Goal: Task Accomplishment & Management: Use online tool/utility

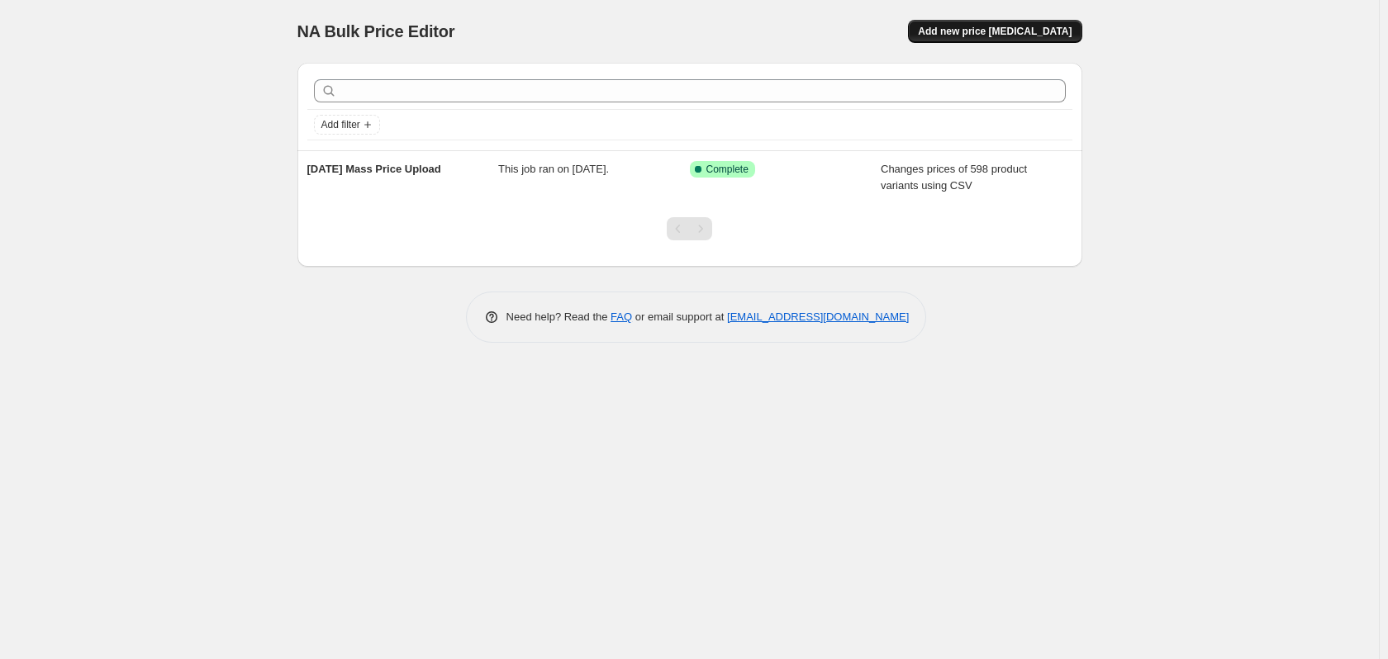
click at [1044, 33] on span "Add new price [MEDICAL_DATA]" at bounding box center [995, 31] width 154 height 13
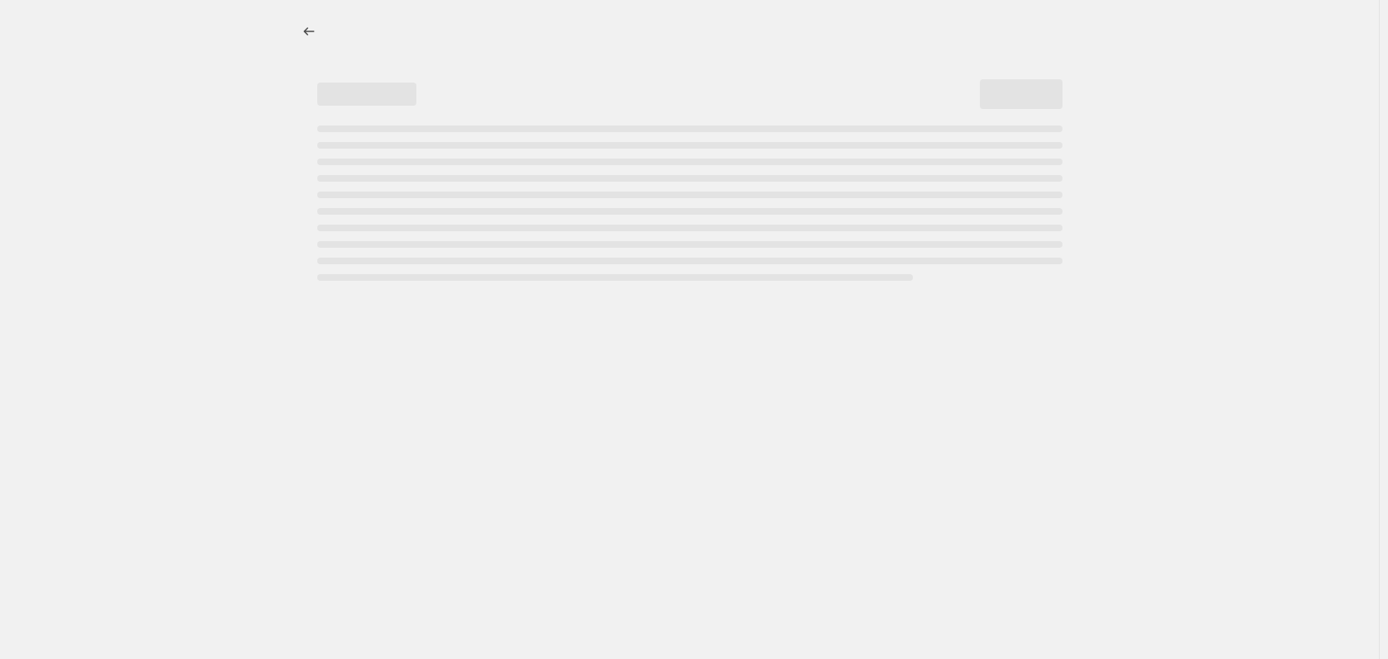
select select "percentage"
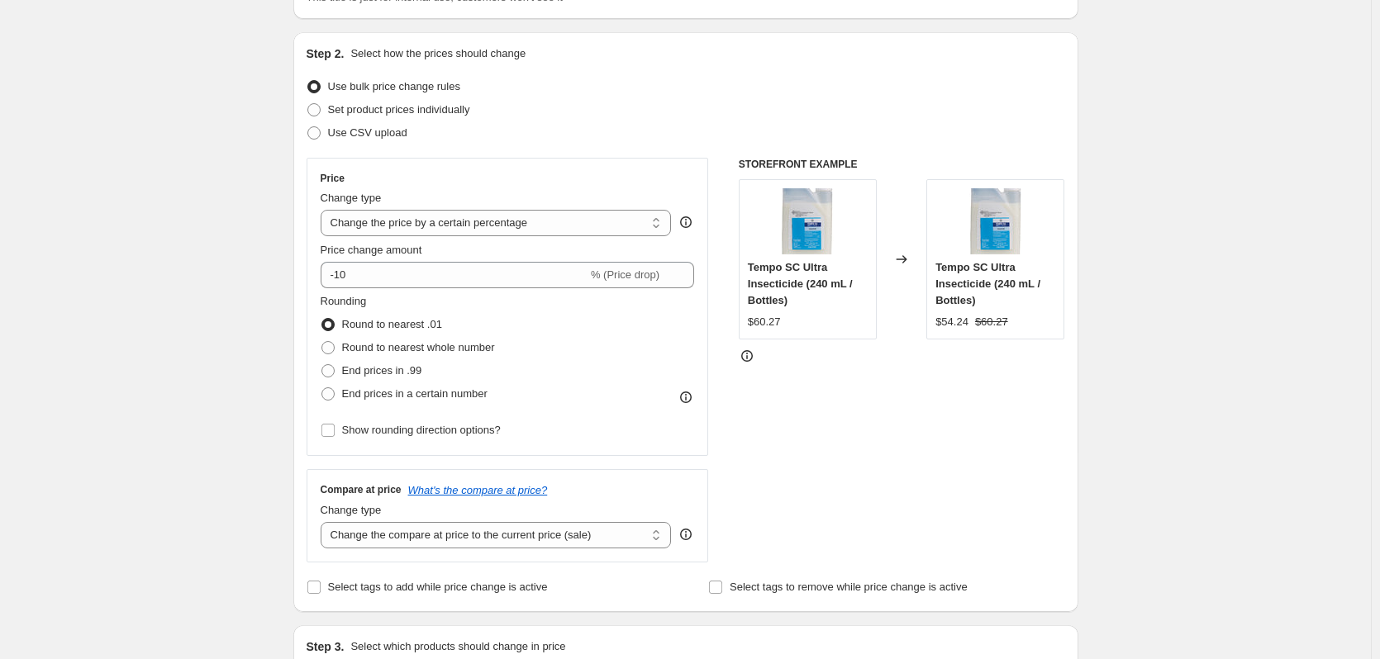
scroll to position [165, 0]
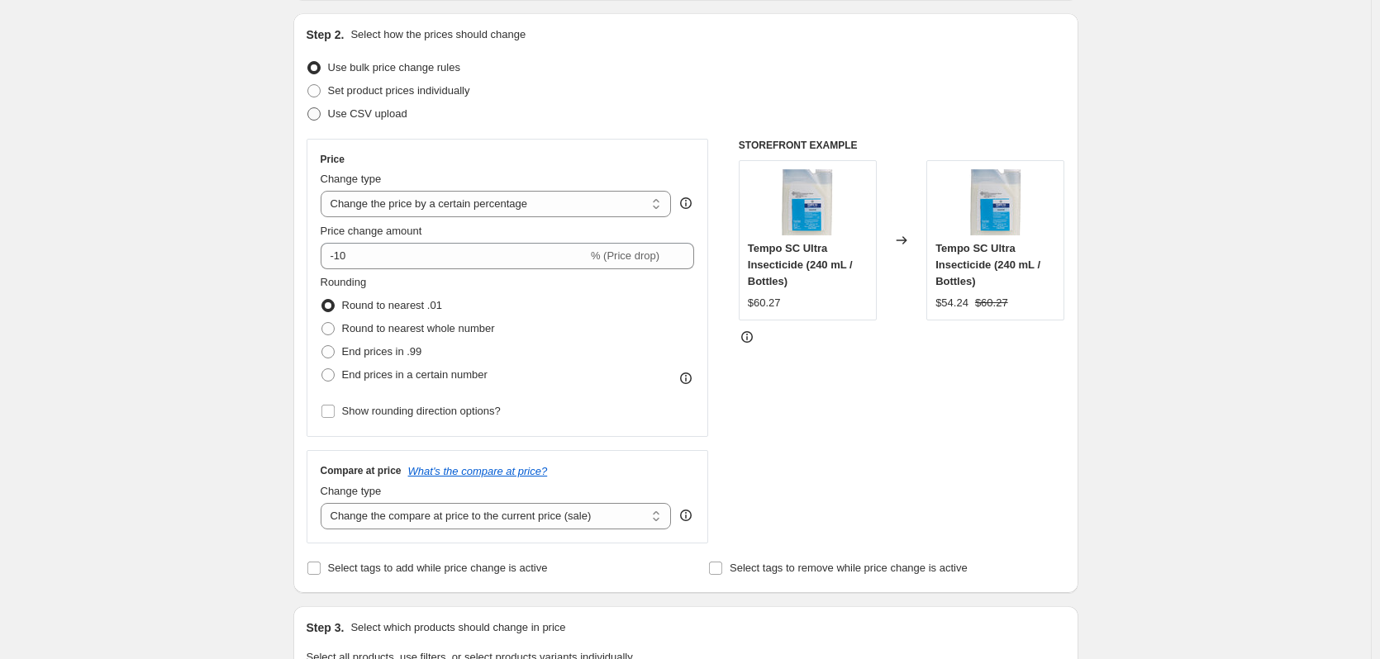
click at [314, 115] on span at bounding box center [313, 113] width 13 height 13
click at [308, 108] on input "Use CSV upload" at bounding box center [307, 107] width 1 height 1
radio input "true"
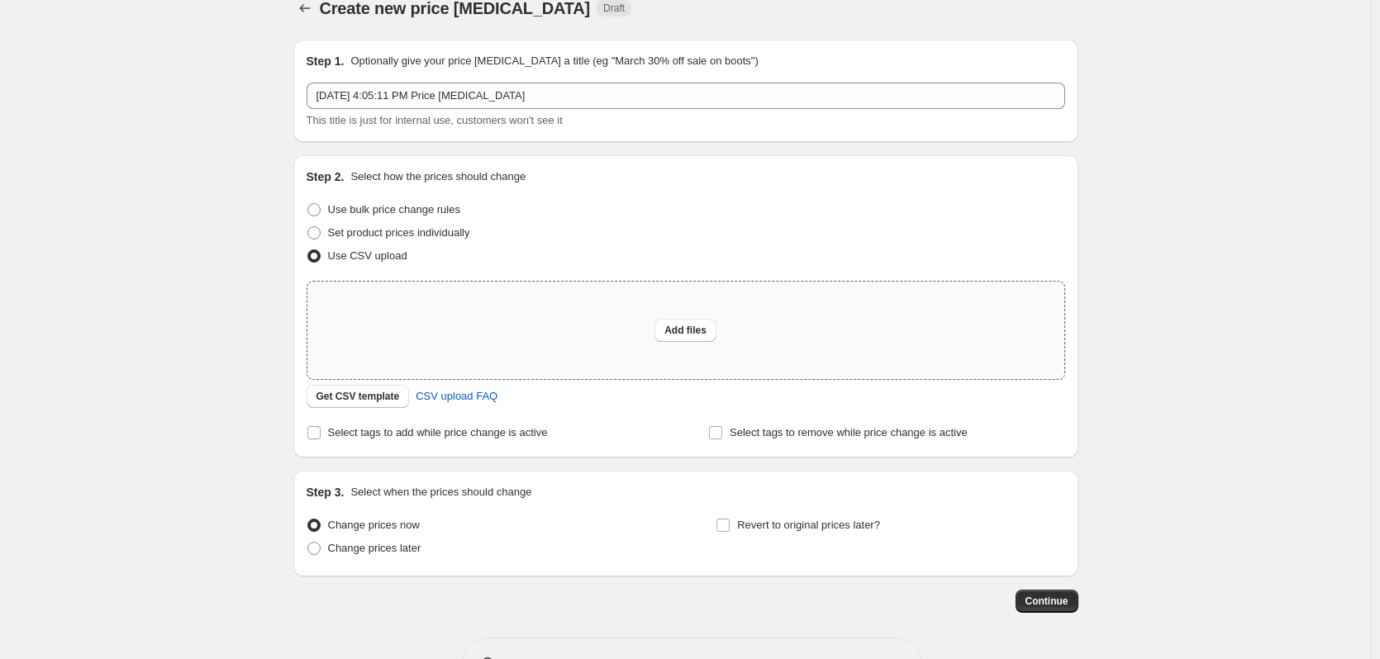
scroll to position [0, 0]
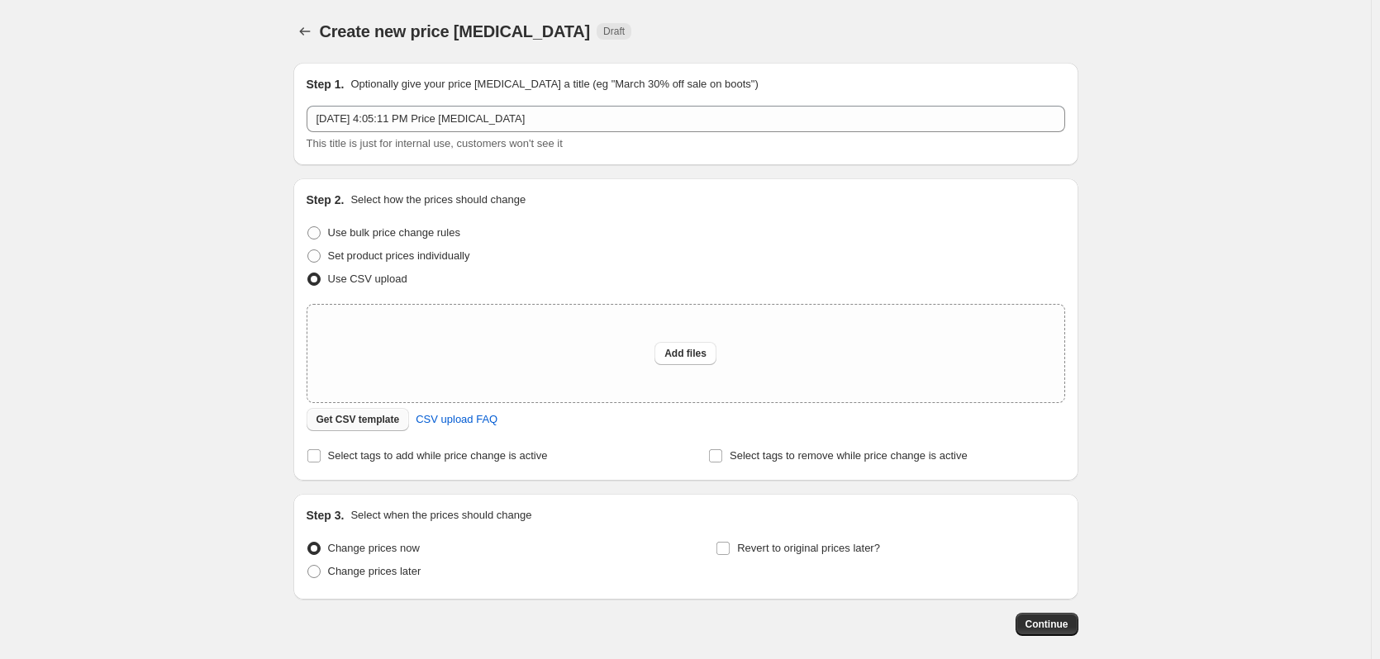
click at [375, 421] on span "Get CSV template" at bounding box center [357, 419] width 83 height 13
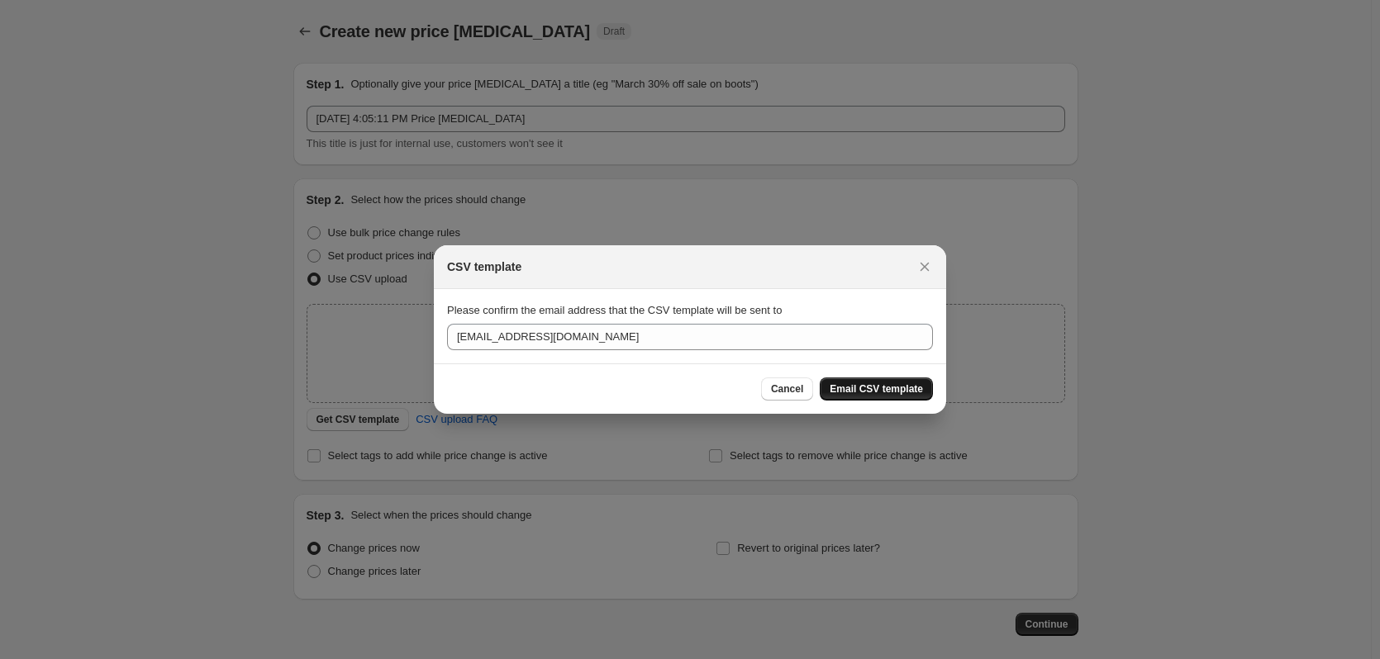
click at [865, 388] on span "Email CSV template" at bounding box center [876, 389] width 93 height 13
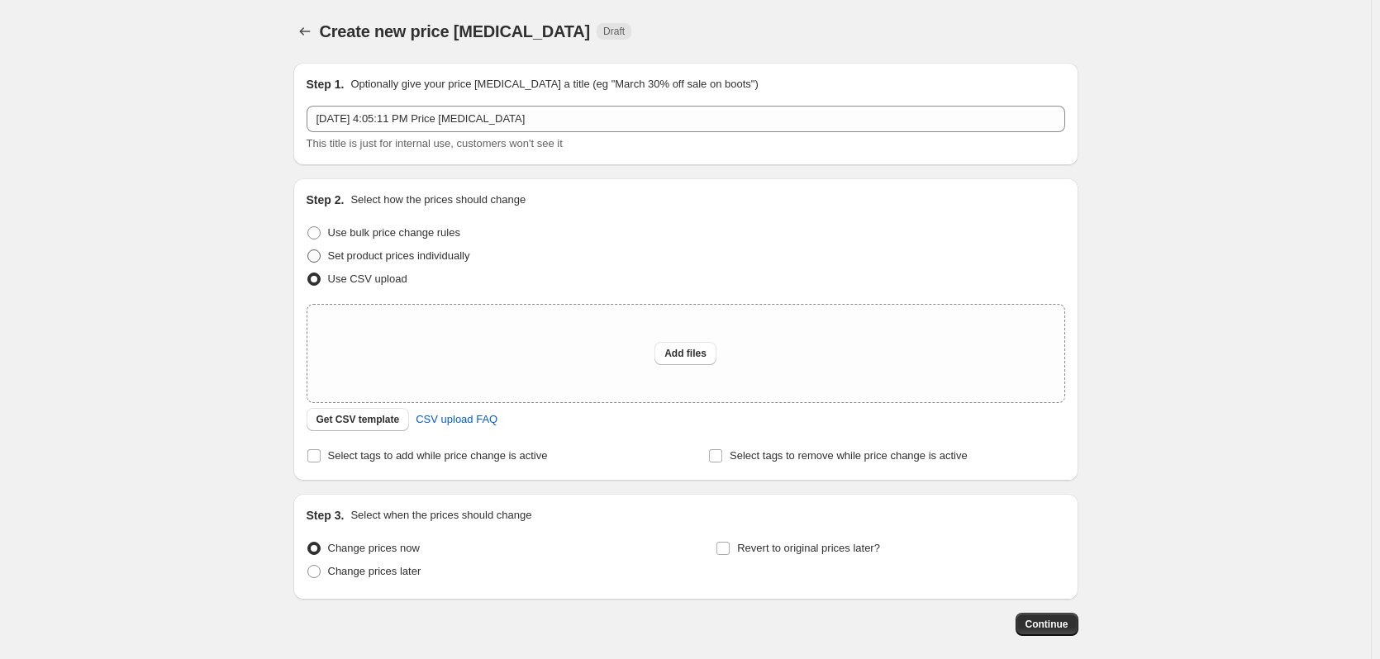
click at [317, 251] on span at bounding box center [313, 256] width 13 height 13
click at [308, 250] on input "Set product prices individually" at bounding box center [307, 250] width 1 height 1
radio input "true"
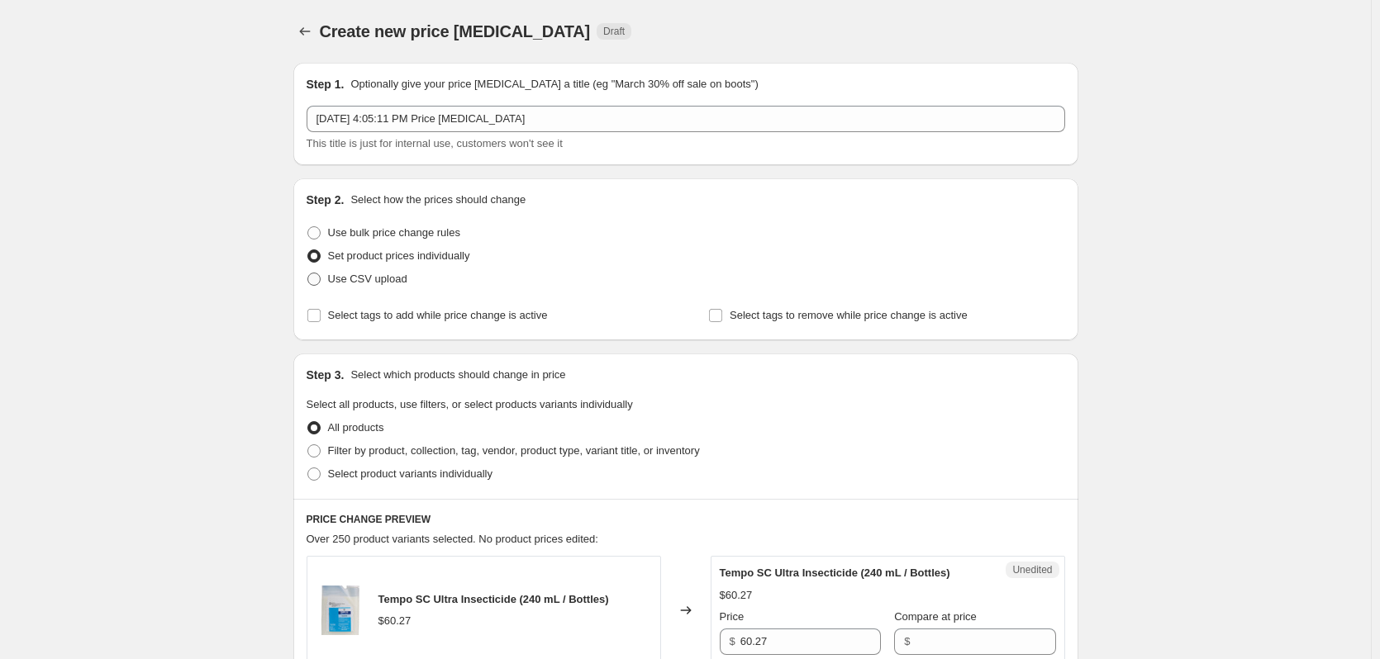
click at [321, 285] on span at bounding box center [313, 279] width 13 height 13
click at [308, 274] on input "Use CSV upload" at bounding box center [307, 273] width 1 height 1
radio input "true"
